Goal: Go to known website: Access a specific website the user already knows

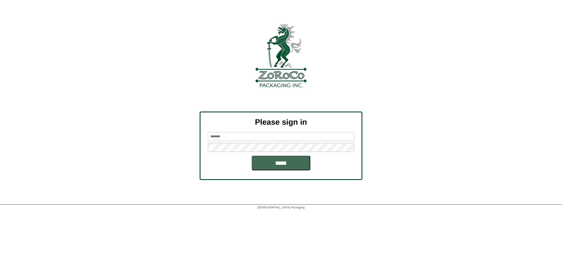
type input "*********"
click at [289, 162] on input "*****" at bounding box center [281, 163] width 59 height 15
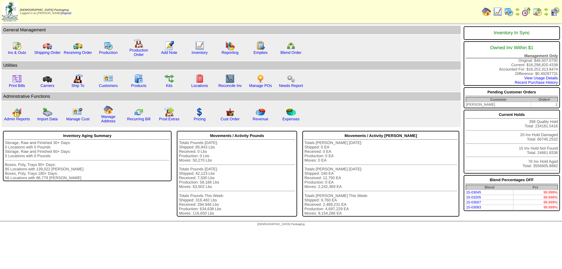
click at [507, 13] on img at bounding box center [508, 11] width 9 height 9
